Goal: Information Seeking & Learning: Check status

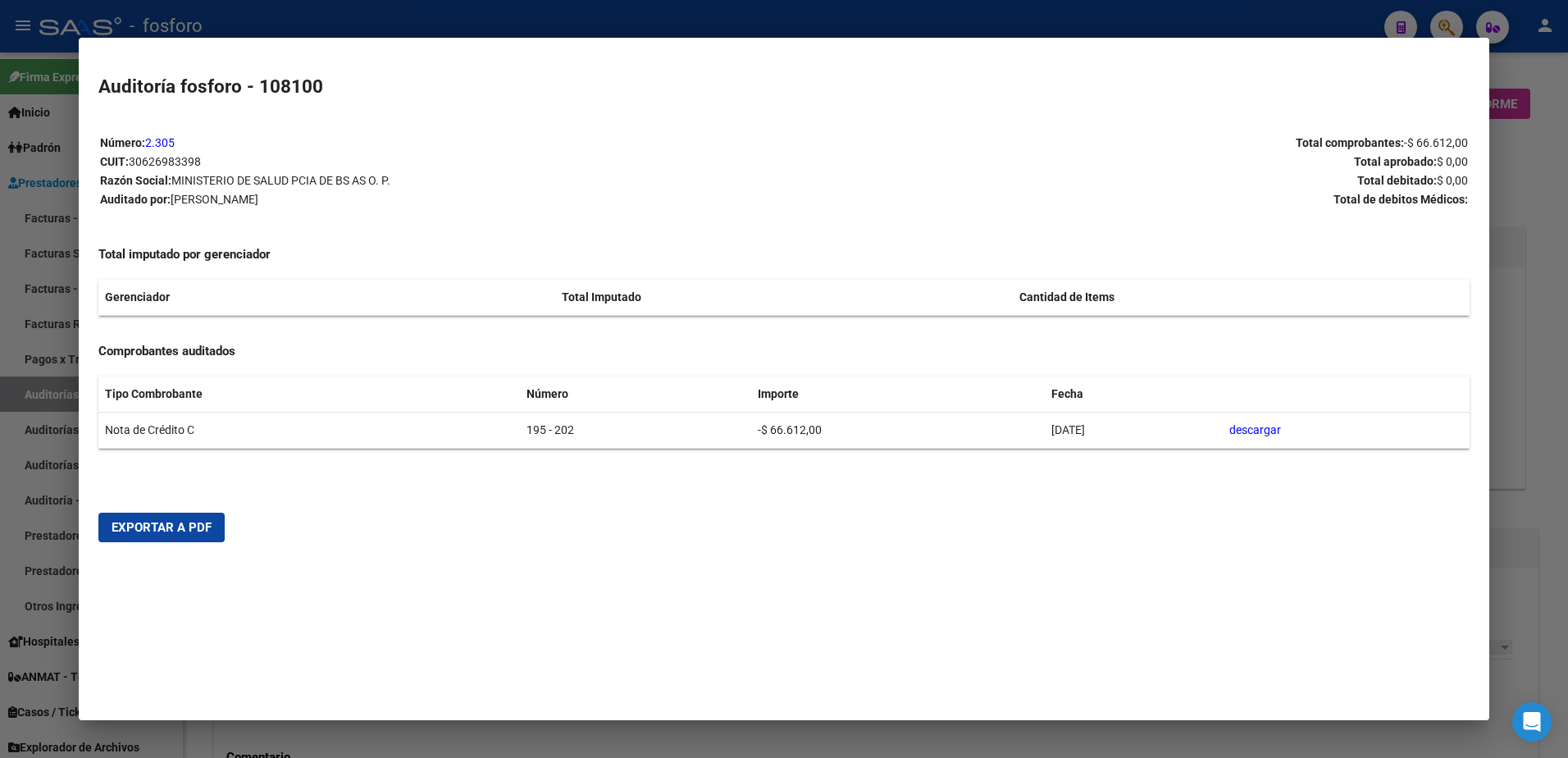
drag, startPoint x: 25, startPoint y: 276, endPoint x: 56, endPoint y: 270, distance: 31.6
click at [55, 270] on div at bounding box center [784, 379] width 1568 height 758
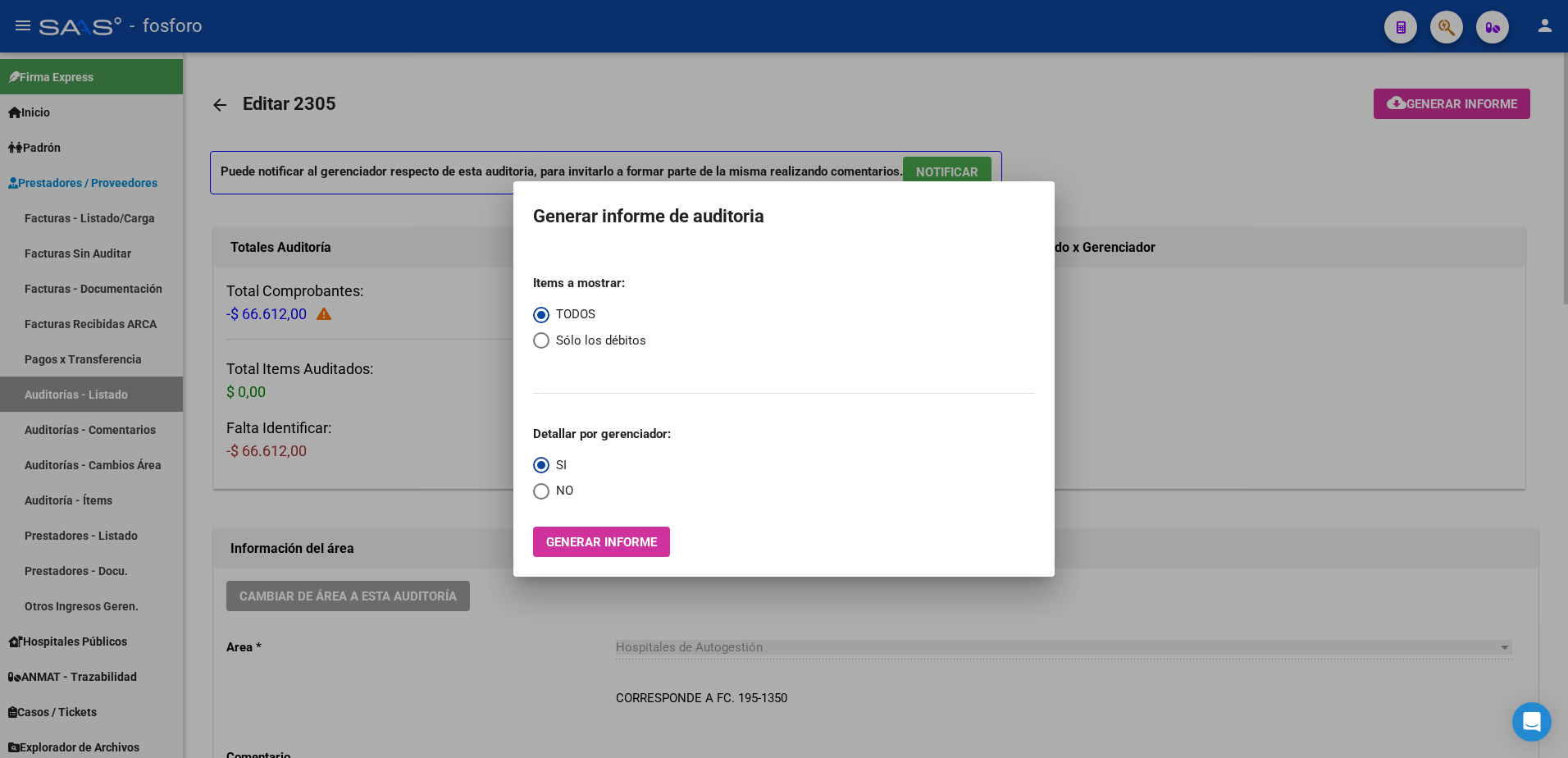
drag, startPoint x: 1372, startPoint y: 184, endPoint x: 1448, endPoint y: 56, distance: 148.9
click at [1381, 183] on div at bounding box center [784, 379] width 1568 height 758
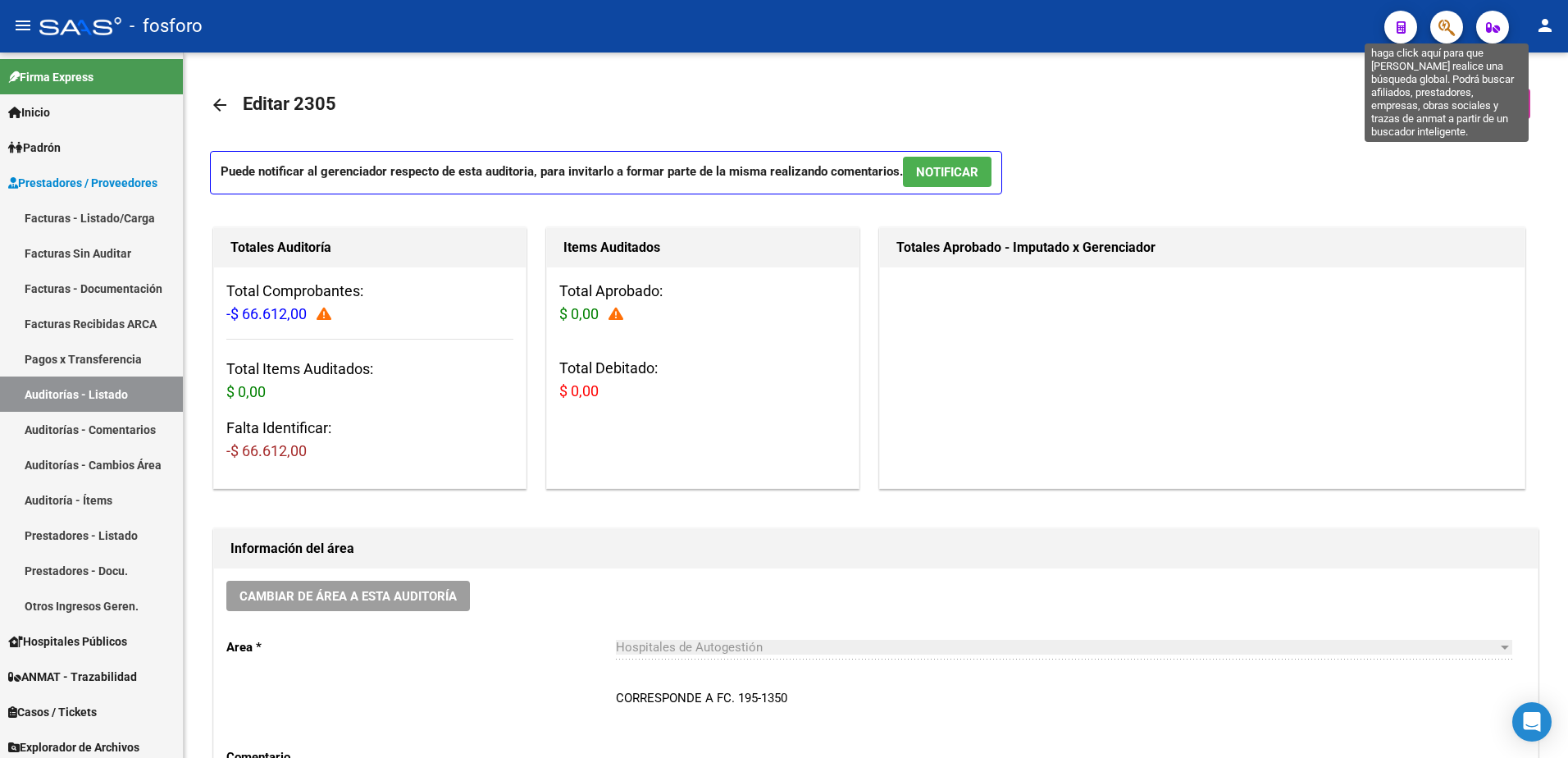
click at [1451, 29] on icon "button" at bounding box center [1446, 27] width 17 height 19
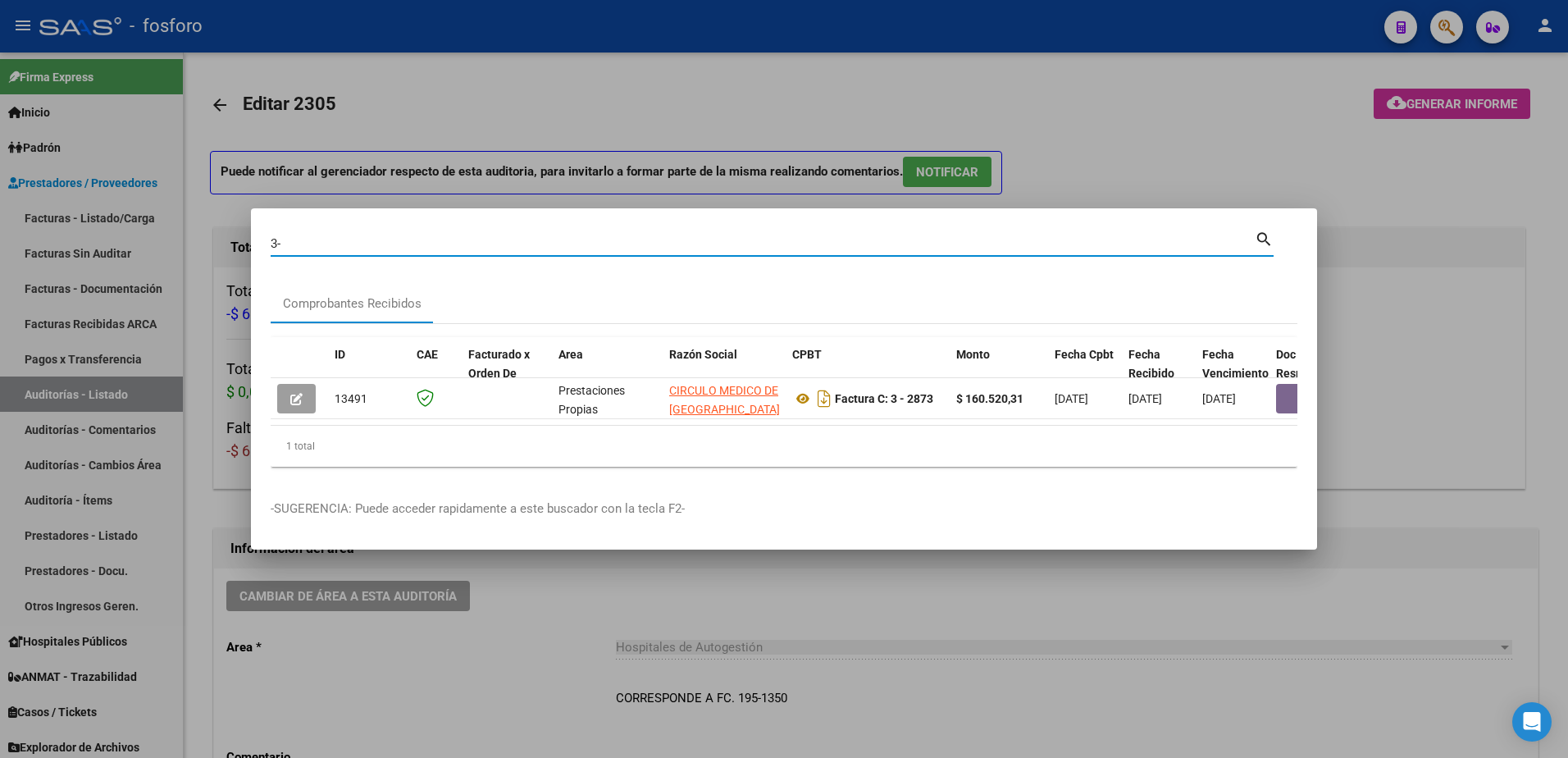
type input "3"
type input "12-8186"
drag, startPoint x: 1070, startPoint y: 156, endPoint x: 1188, endPoint y: 170, distance: 118.8
click at [1115, 170] on div at bounding box center [784, 379] width 1568 height 758
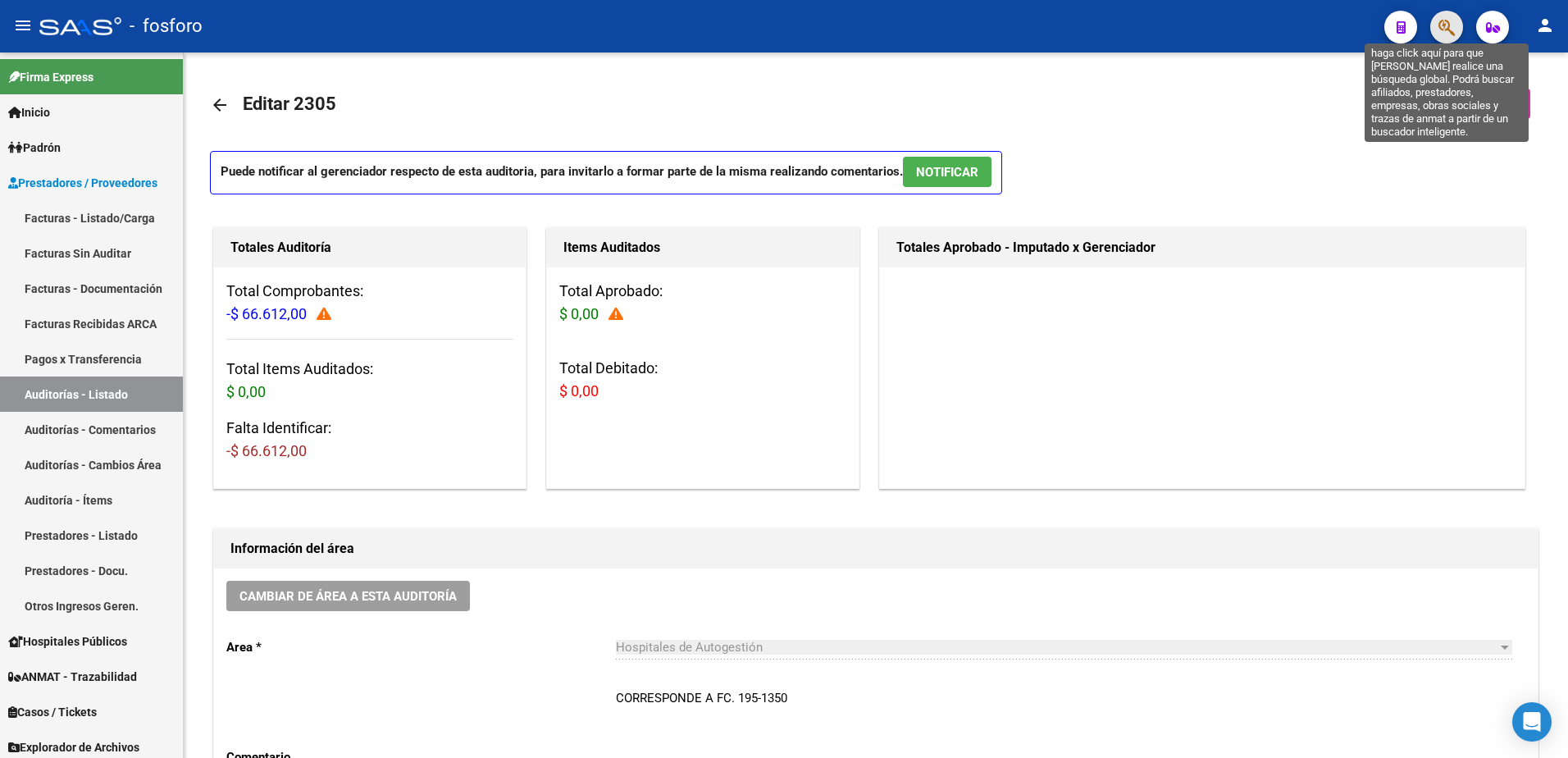
click at [1439, 31] on icon "button" at bounding box center [1446, 27] width 17 height 19
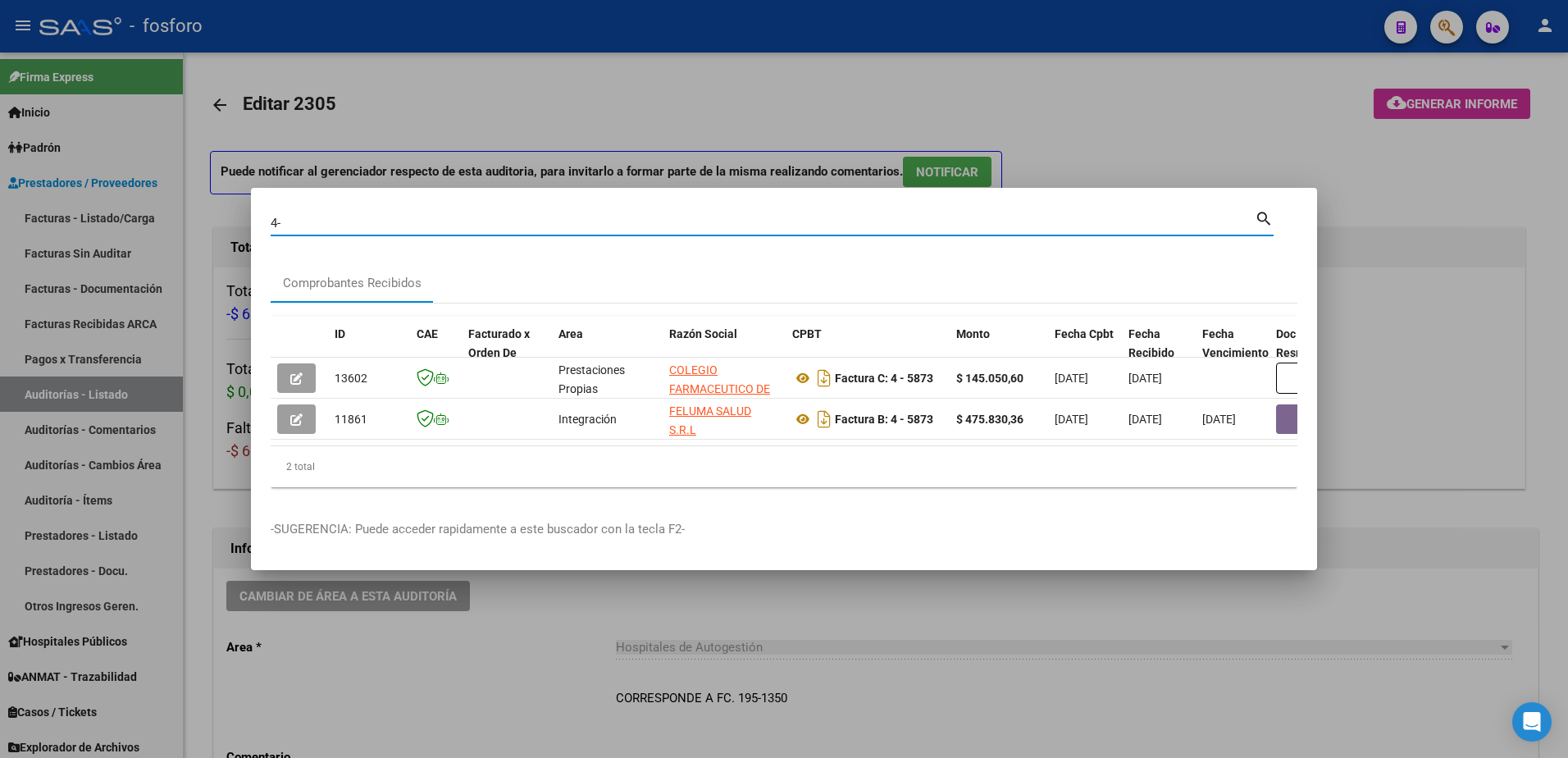
type input "4"
type input "[GEOGRAPHIC_DATA]"
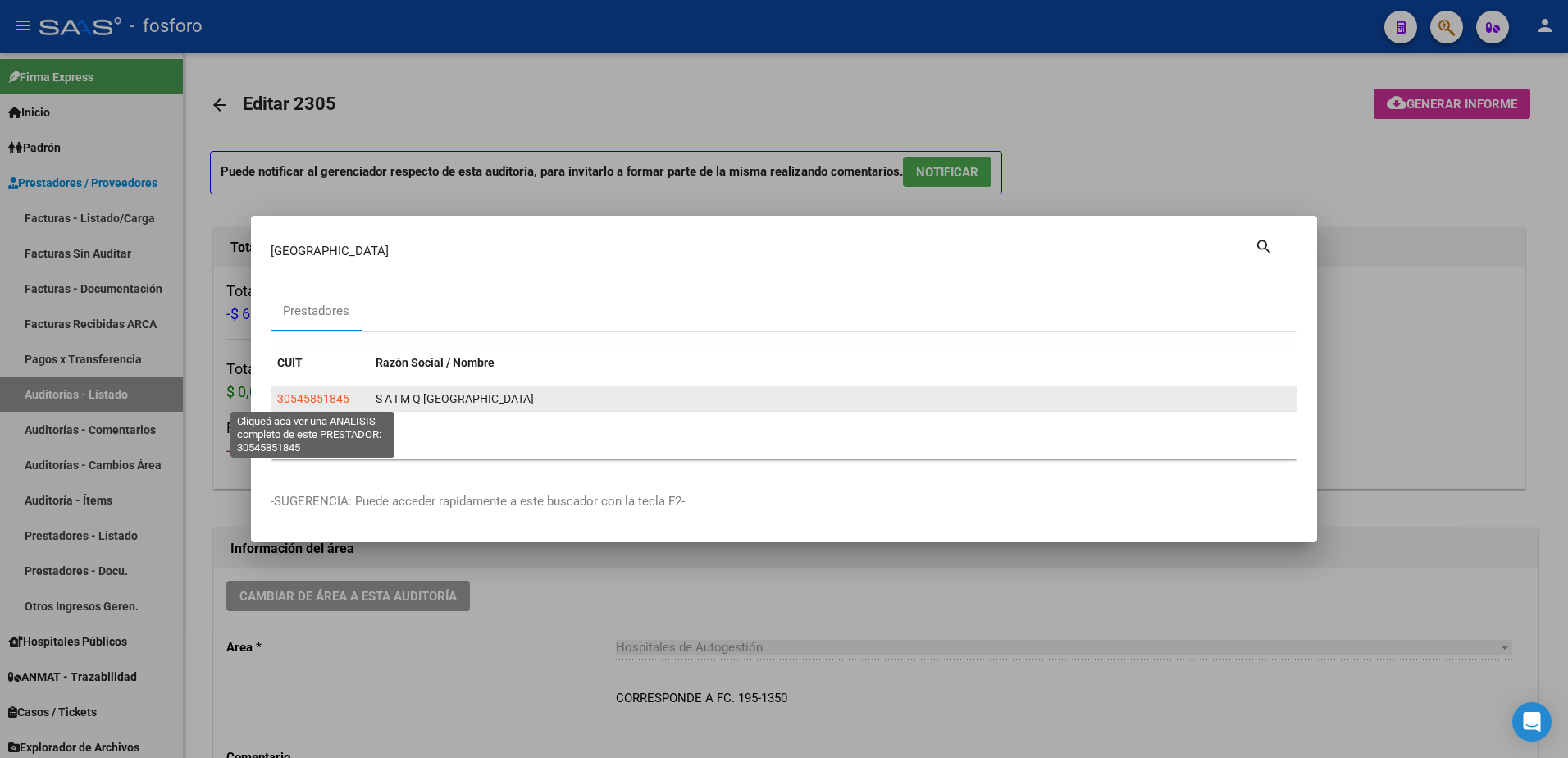
click at [314, 402] on span "30545851845" at bounding box center [313, 398] width 72 height 13
type textarea "30545851845"
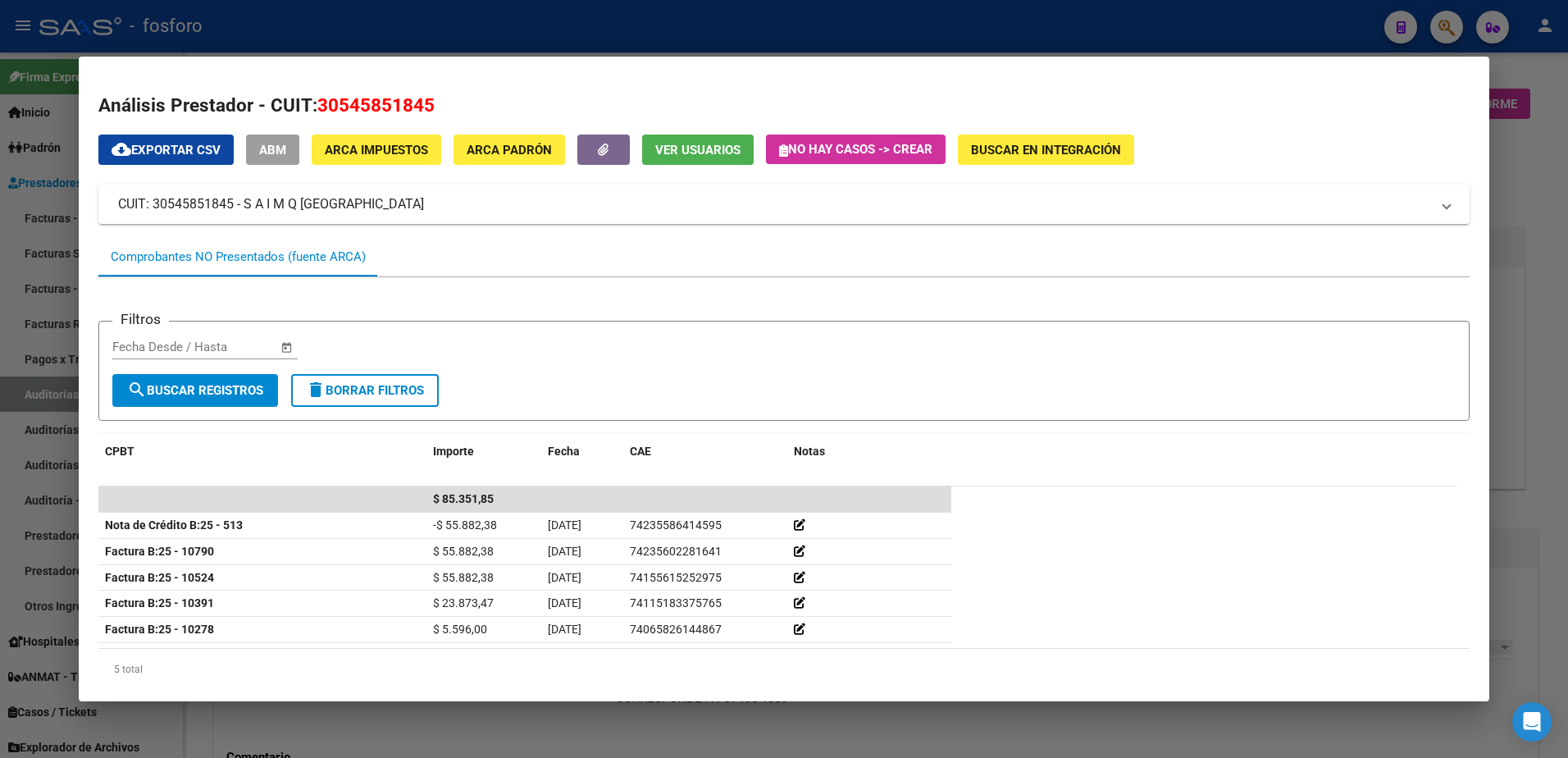
drag, startPoint x: 1528, startPoint y: 401, endPoint x: 1513, endPoint y: 398, distance: 15.3
click at [1528, 400] on div at bounding box center [784, 379] width 1568 height 758
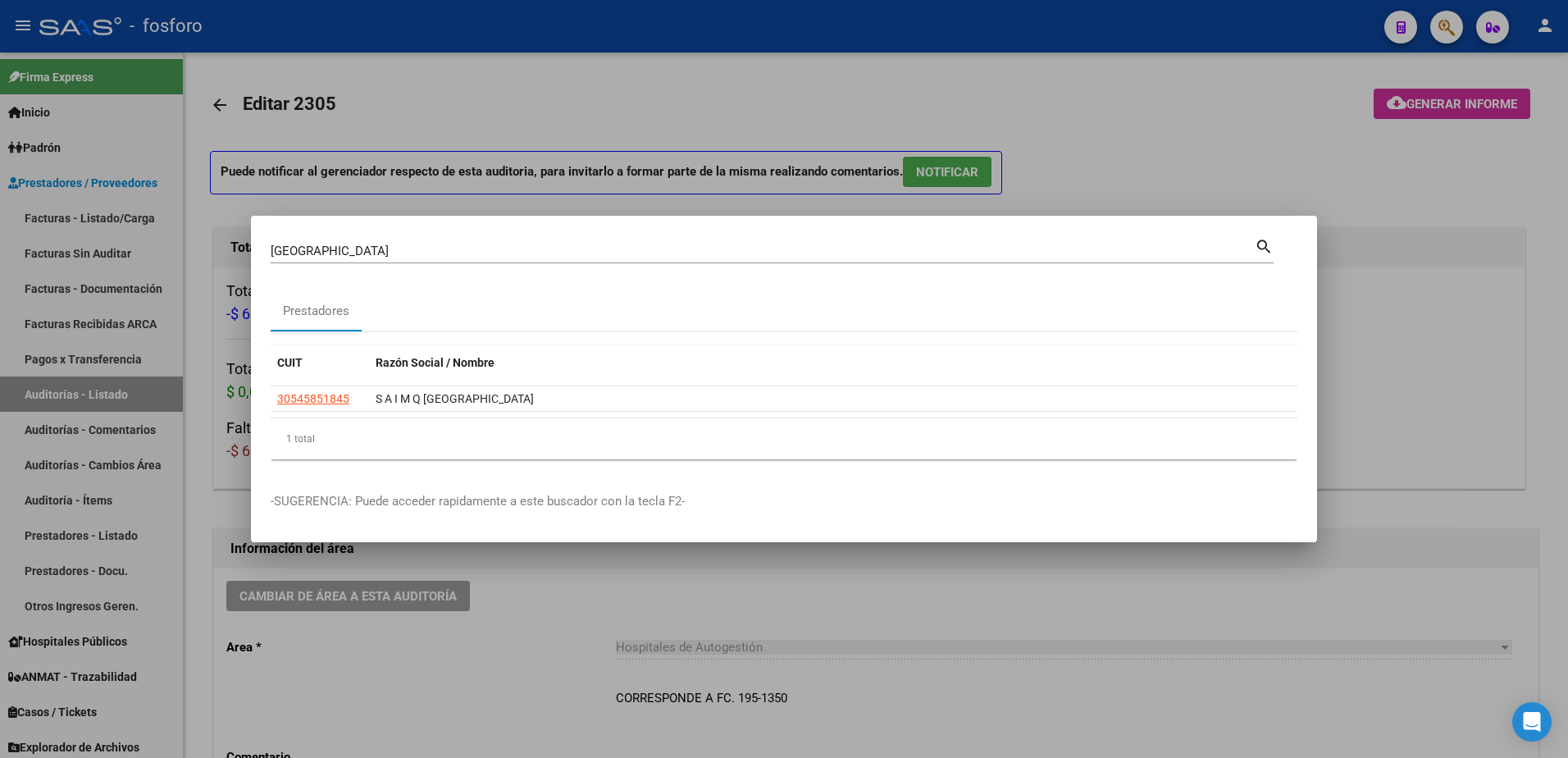
click at [783, 581] on div at bounding box center [784, 379] width 1568 height 758
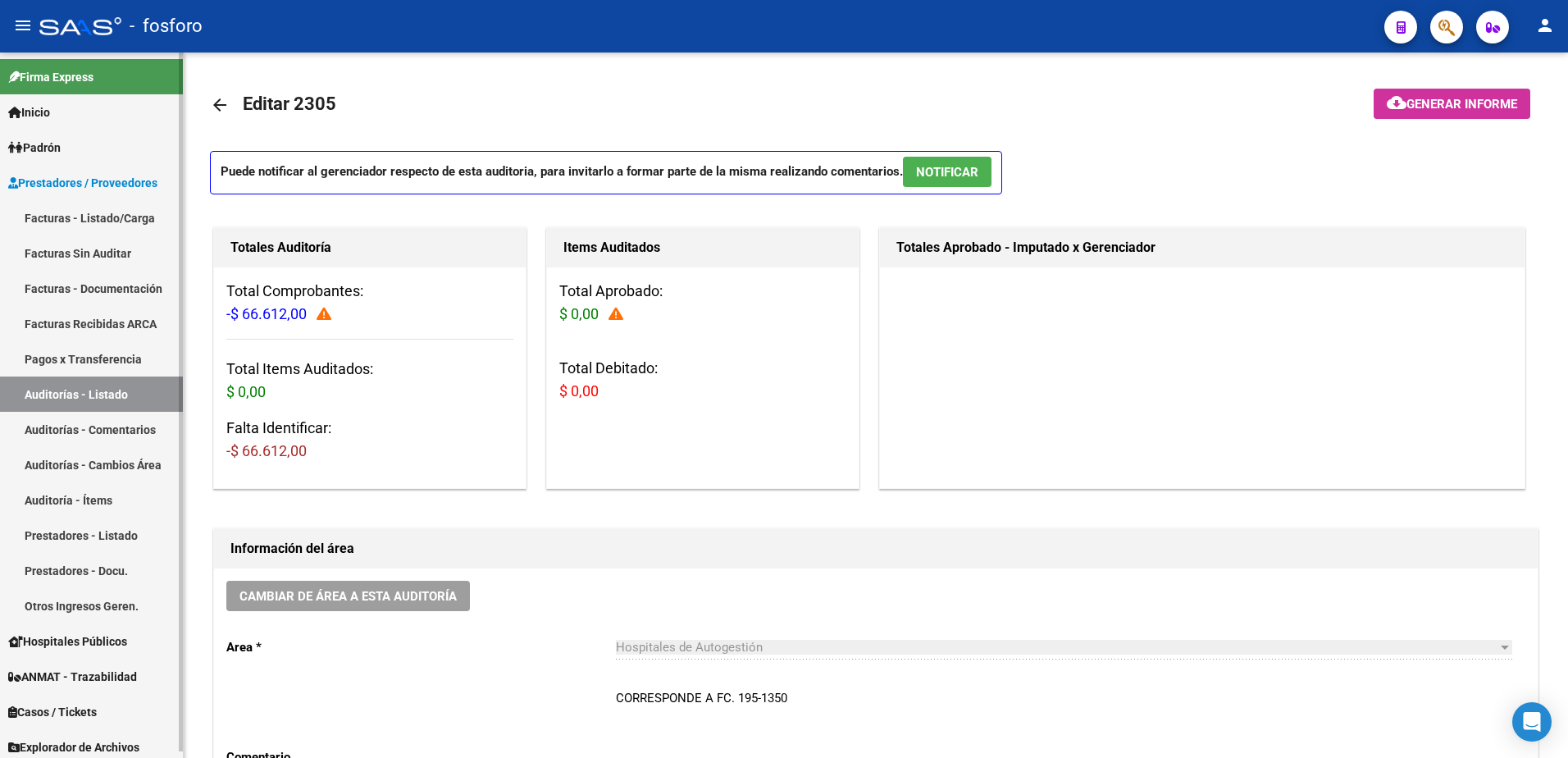
click at [113, 200] on link "Facturas - Listado/Carga" at bounding box center [91, 218] width 183 height 36
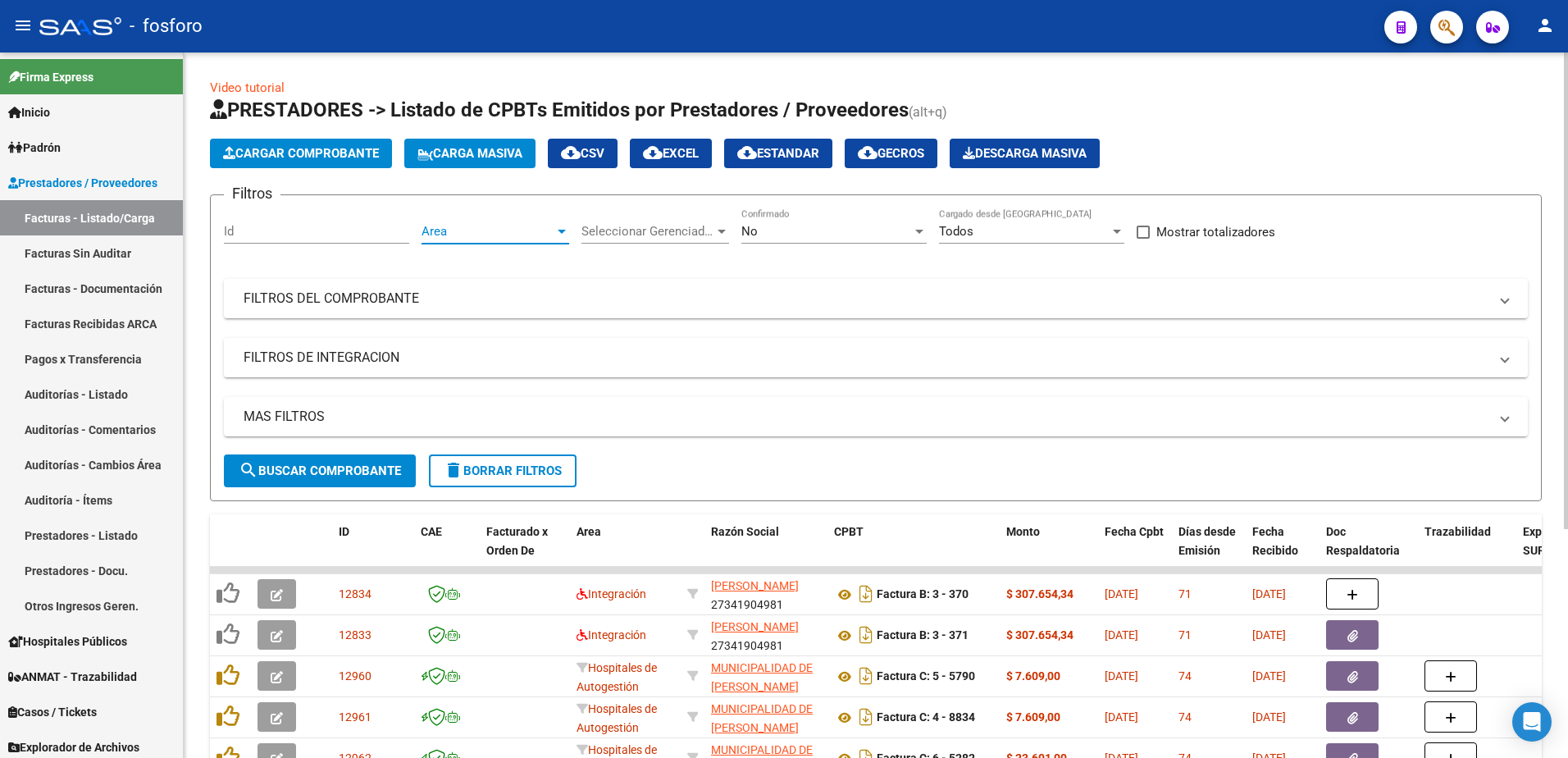
click at [562, 230] on div at bounding box center [561, 232] width 8 height 4
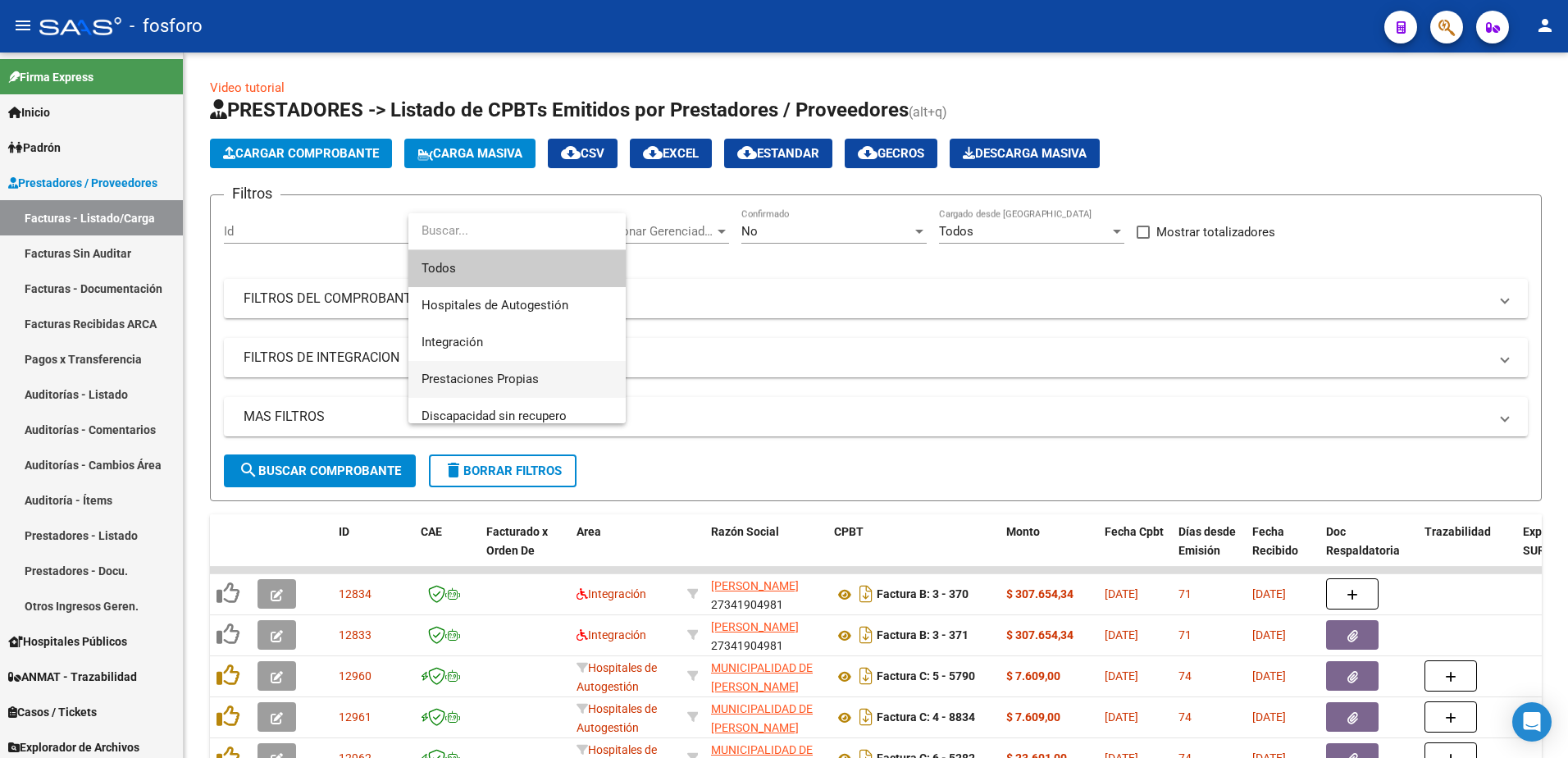
click at [536, 387] on span "Prestaciones Propias" at bounding box center [517, 379] width 191 height 37
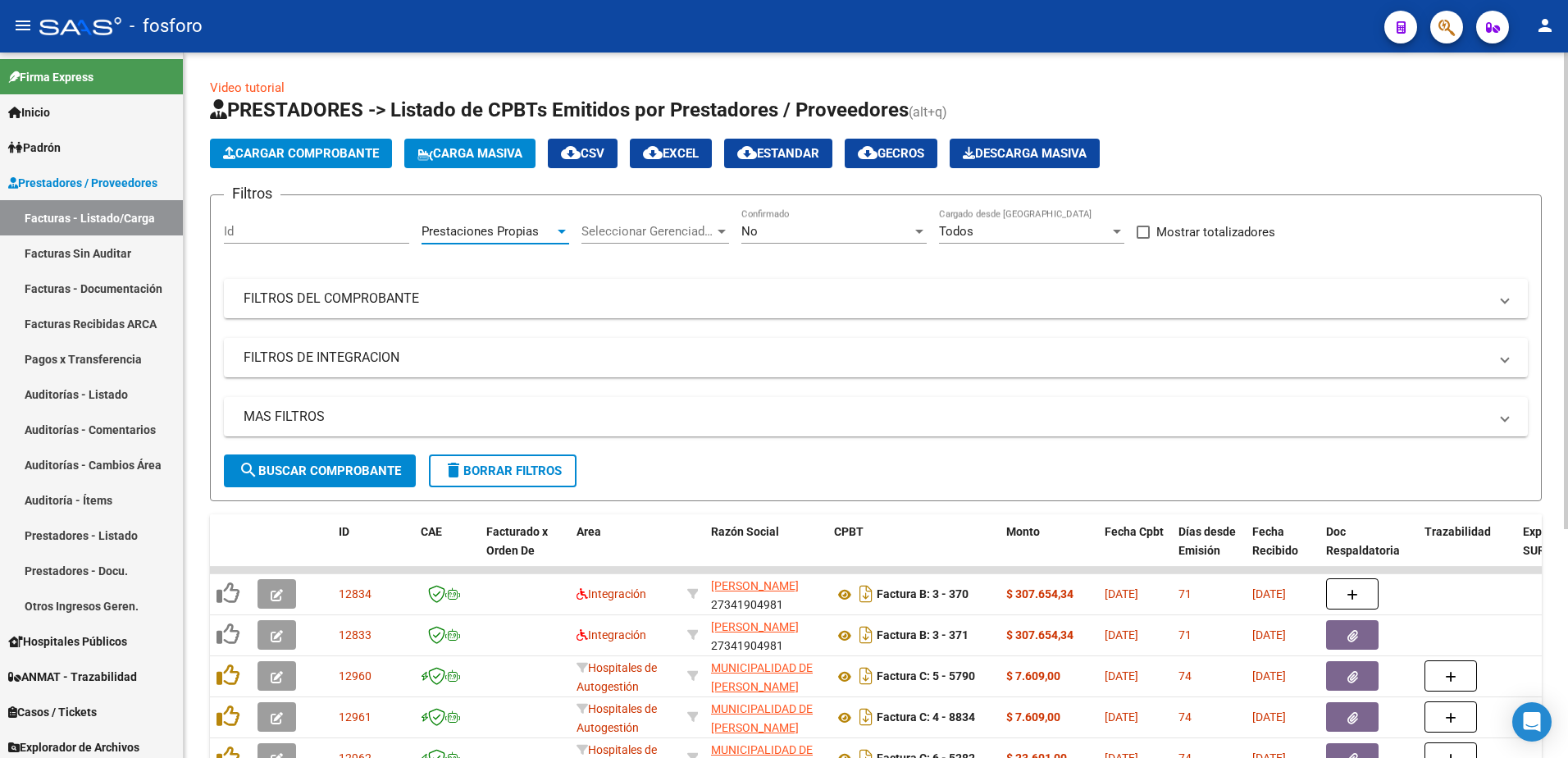
click at [373, 471] on span "search Buscar Comprobante" at bounding box center [320, 470] width 162 height 15
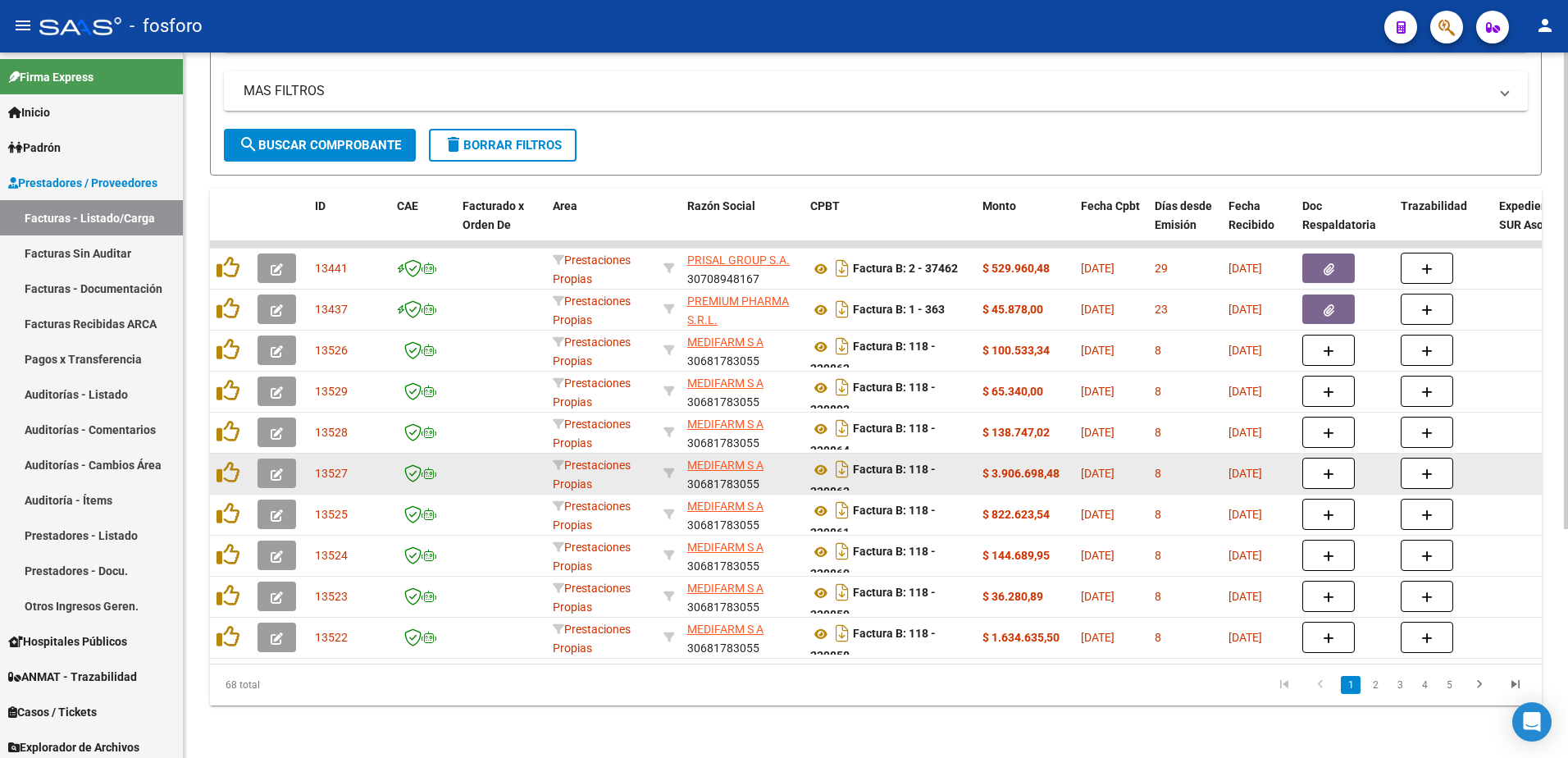
scroll to position [337, 0]
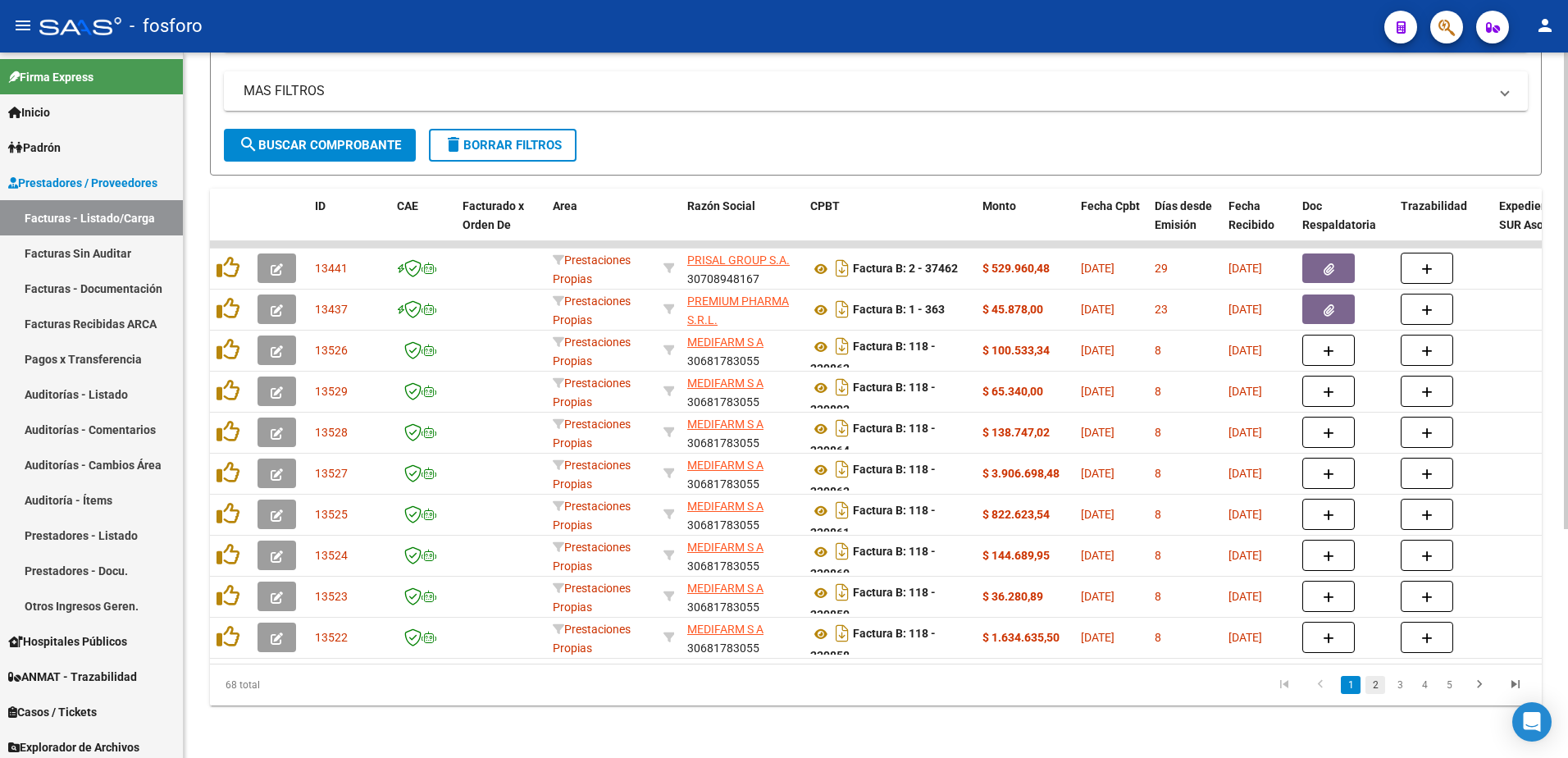
click at [1371, 691] on link "2" at bounding box center [1376, 685] width 20 height 18
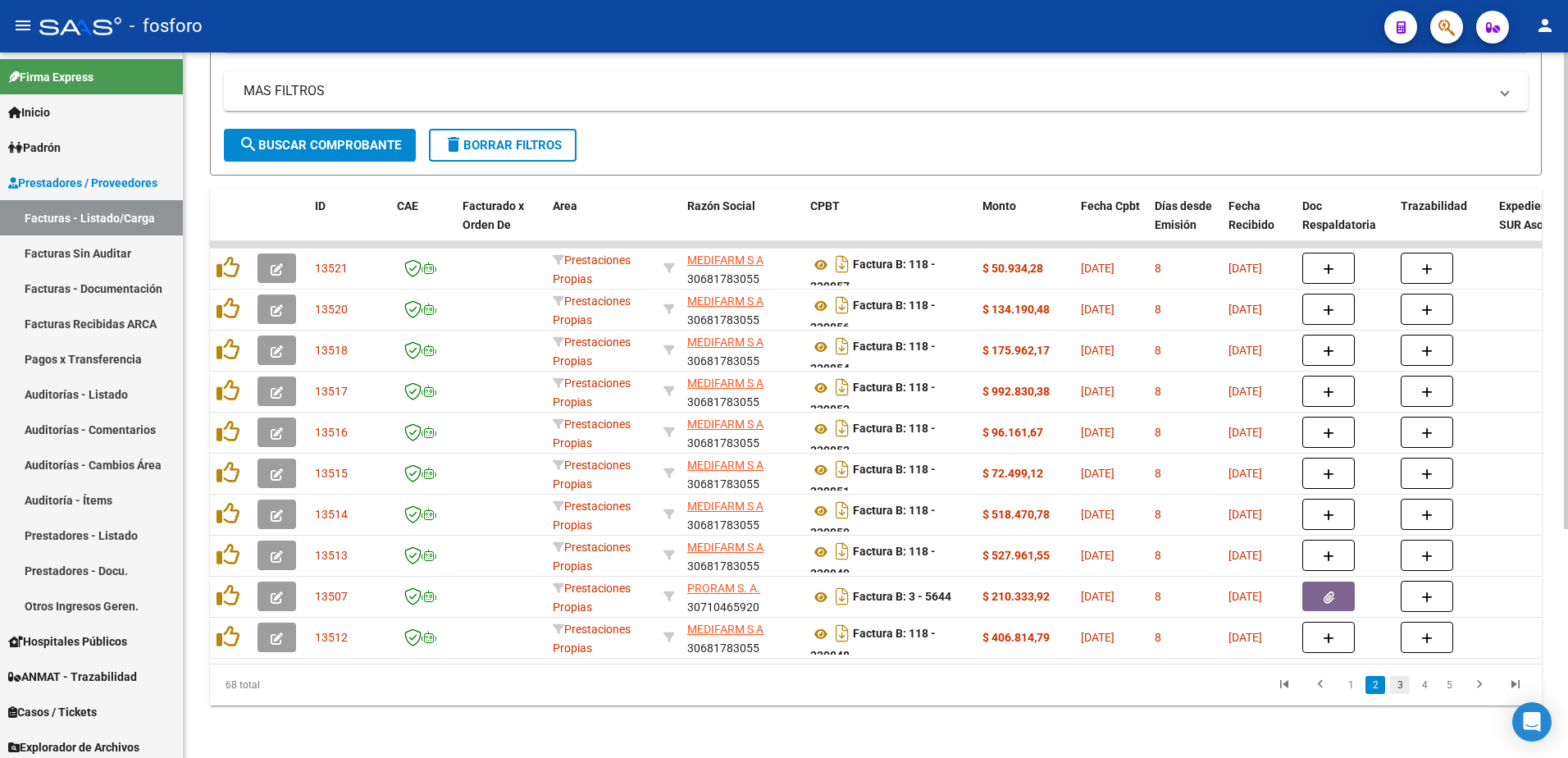
click at [1400, 687] on link "3" at bounding box center [1400, 685] width 20 height 18
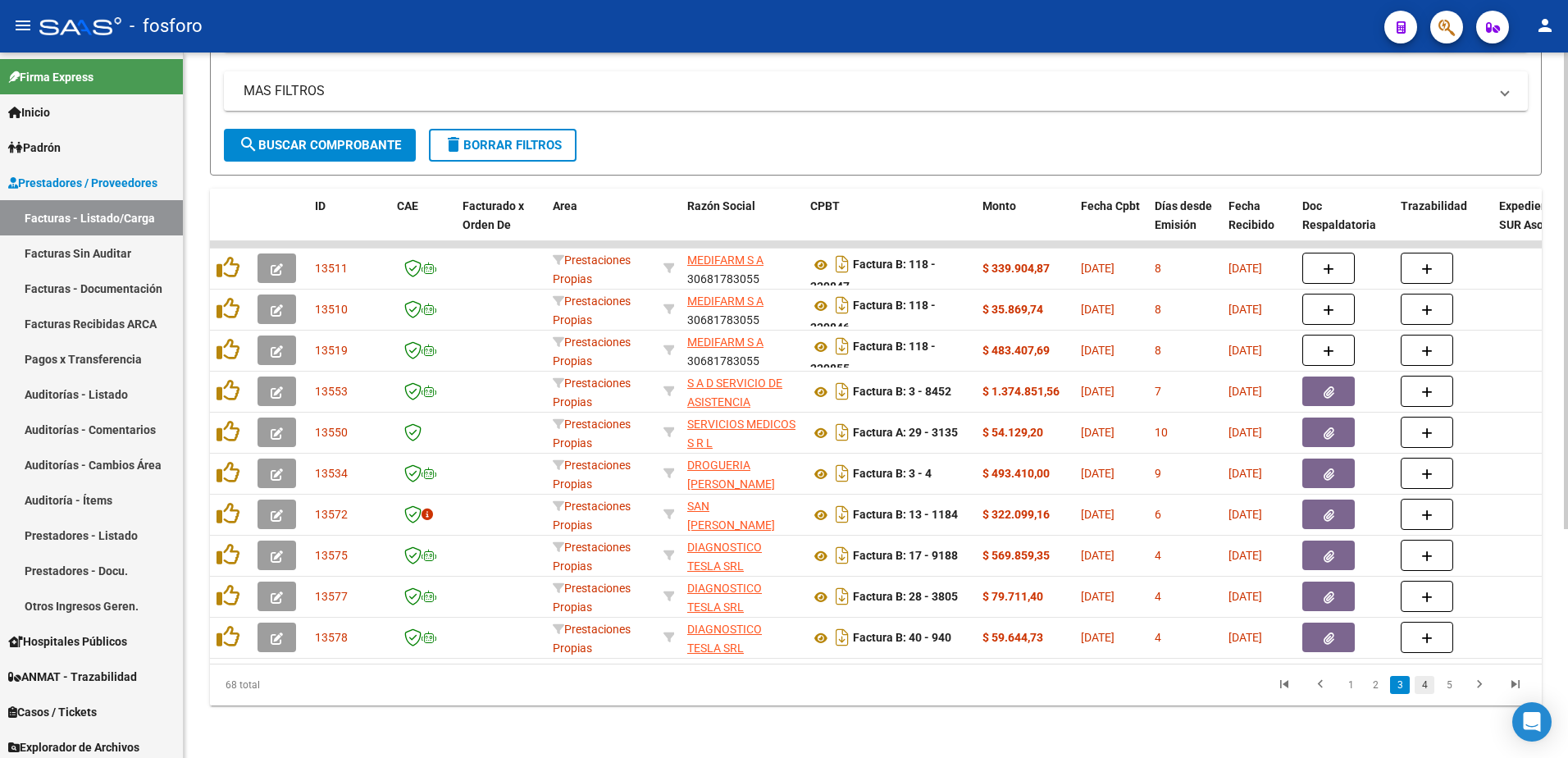
click at [1425, 681] on link "4" at bounding box center [1424, 685] width 20 height 18
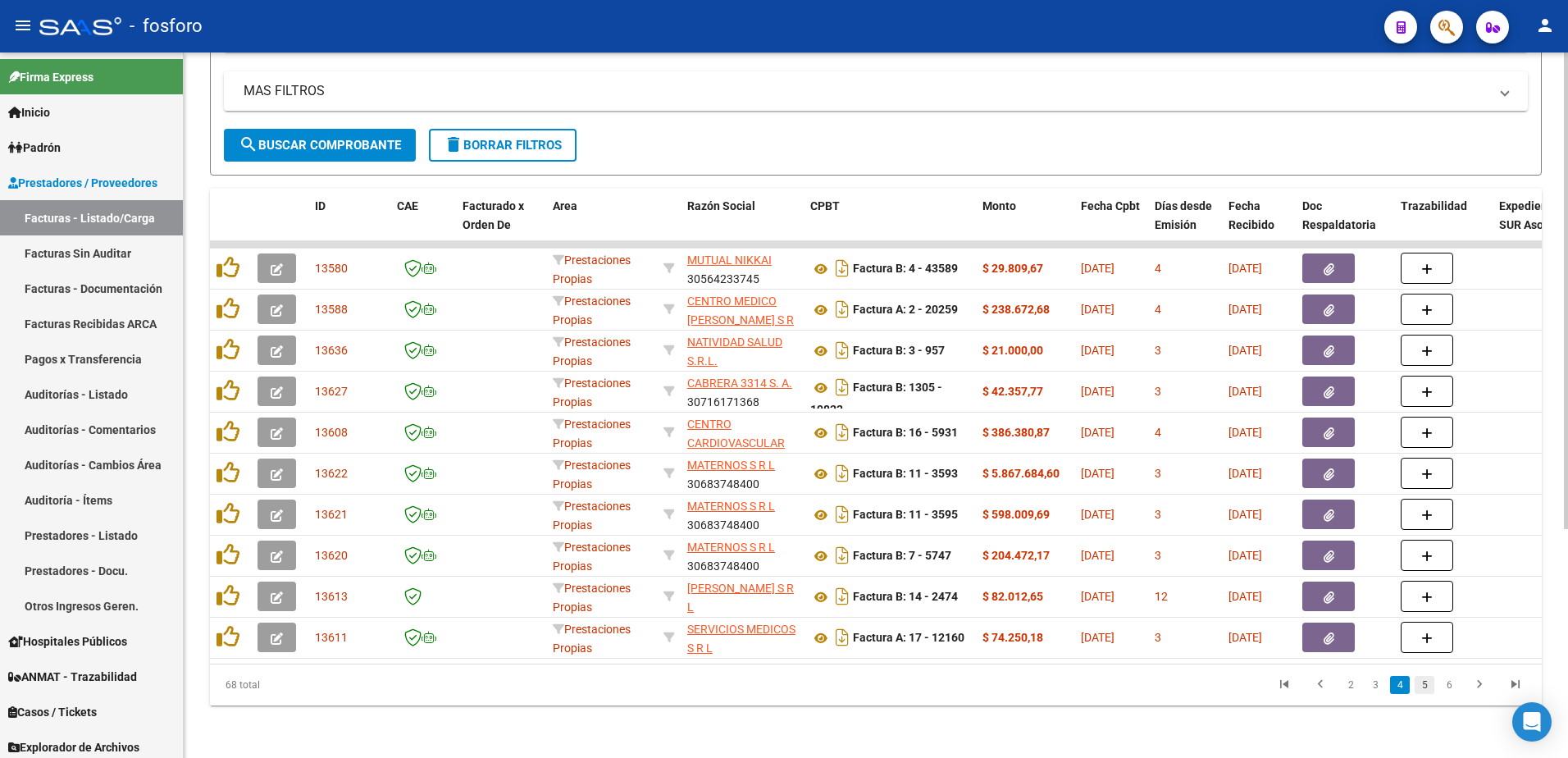
click at [1417, 688] on link "5" at bounding box center [1424, 685] width 20 height 18
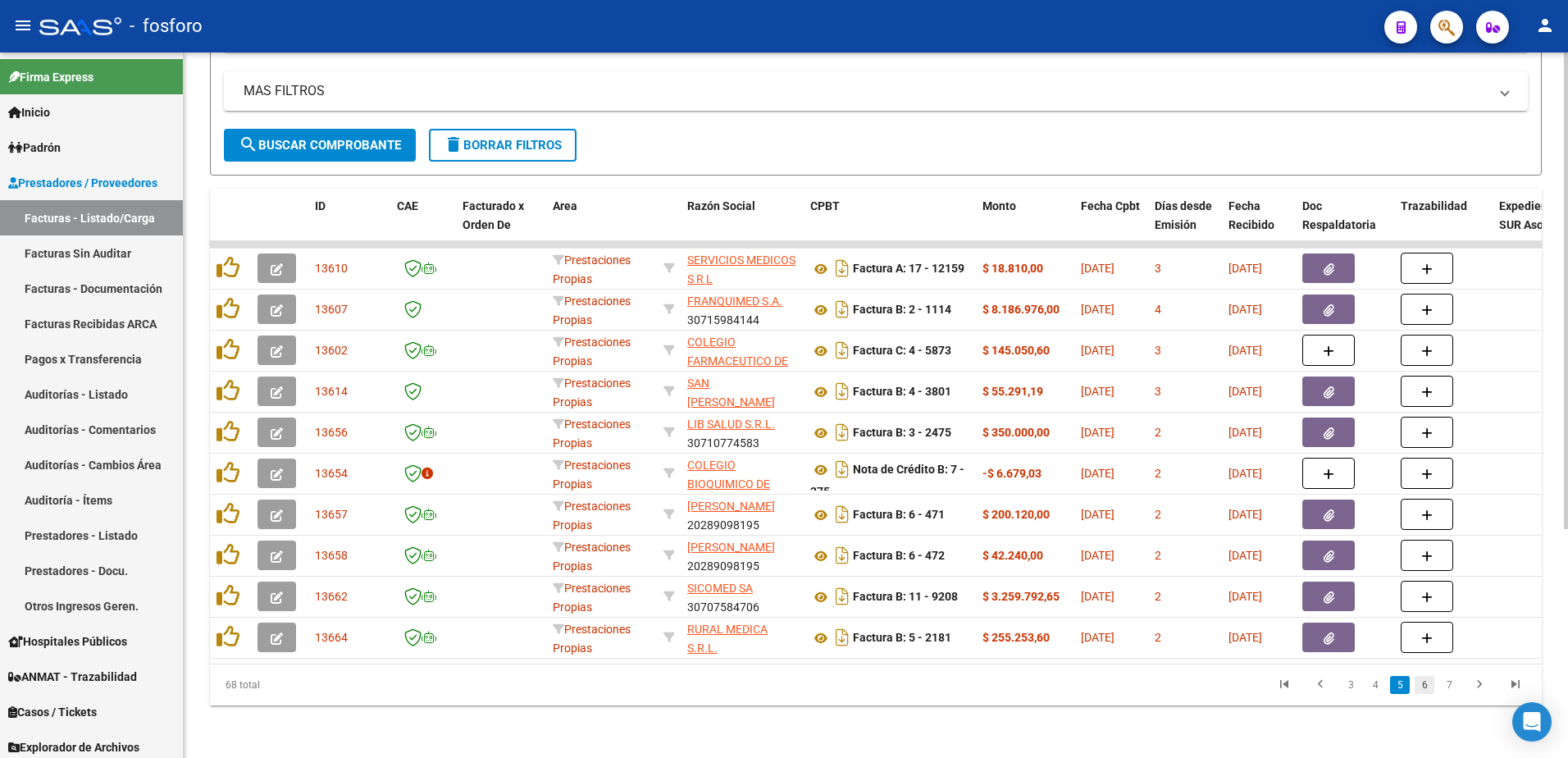
click at [1420, 685] on link "6" at bounding box center [1424, 685] width 20 height 18
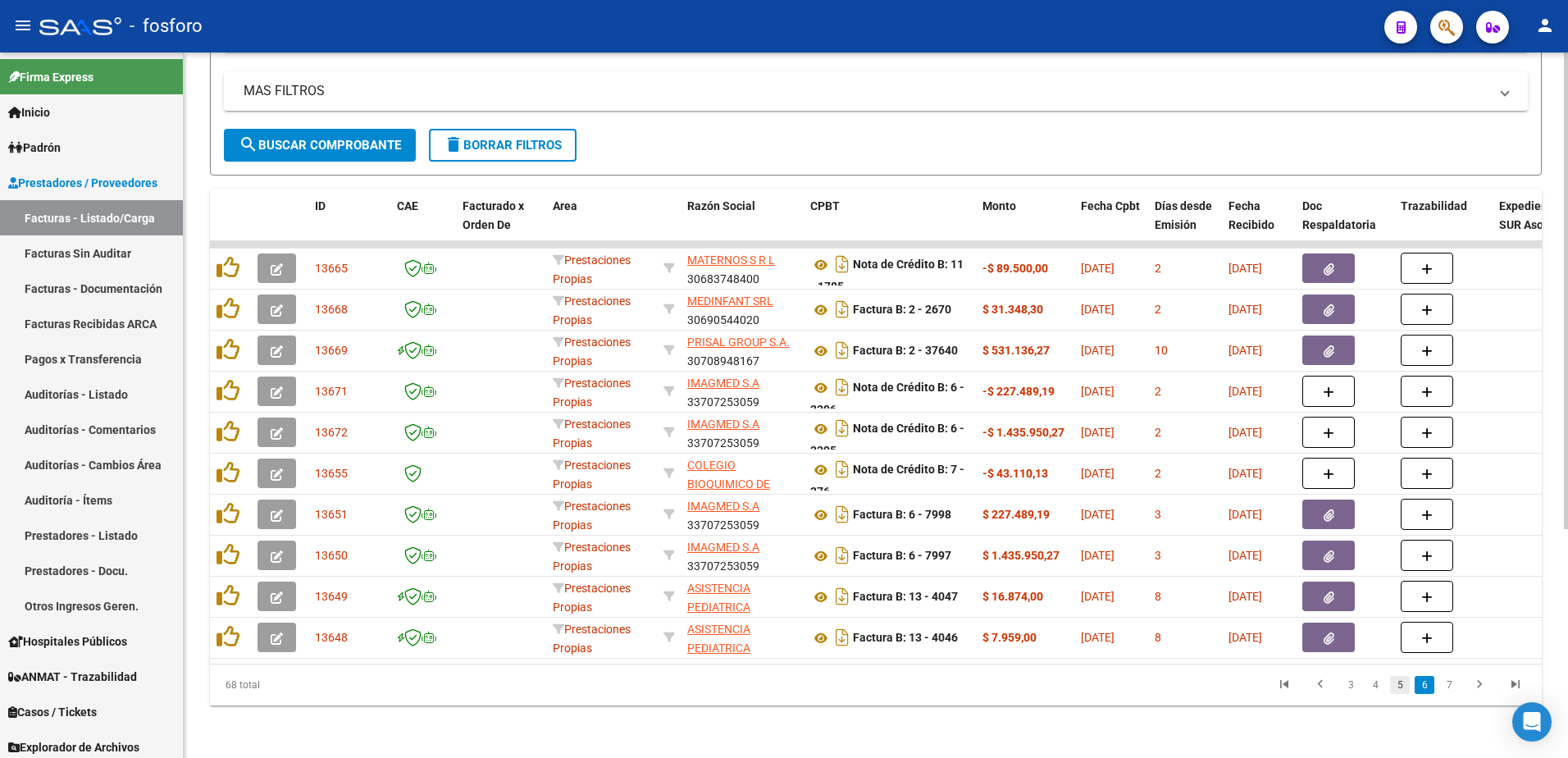
click at [1395, 683] on link "5" at bounding box center [1400, 685] width 20 height 18
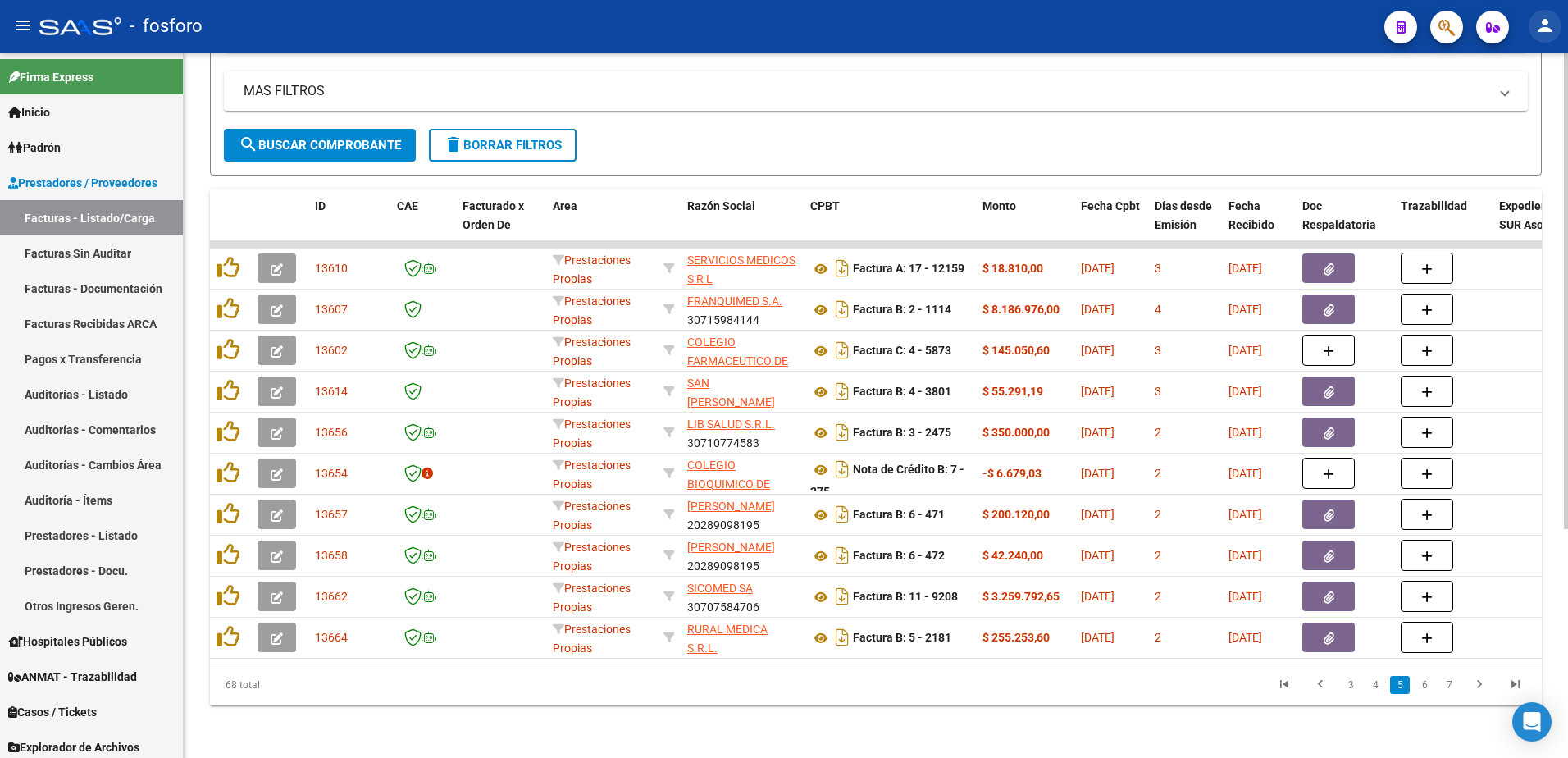
click at [1543, 25] on mat-icon "person" at bounding box center [1545, 26] width 20 height 20
click at [1508, 97] on button "exit_to_app Salir" at bounding box center [1512, 108] width 100 height 40
